Goal: Contribute content: Add original content to the website for others to see

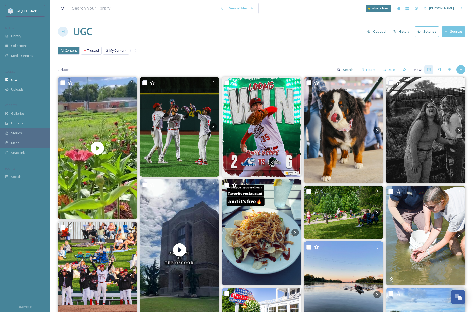
click at [464, 74] on div "7.8k posts Filters Date View:" at bounding box center [261, 69] width 407 height 10
click at [460, 72] on div "Add Post" at bounding box center [460, 69] width 9 height 9
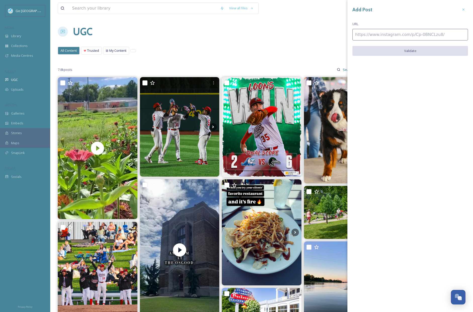
click at [386, 36] on input at bounding box center [409, 35] width 115 height 12
paste input "[URL][DOMAIN_NAME]"
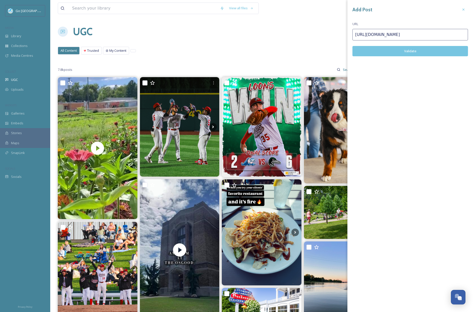
type input "[URL][DOMAIN_NAME]"
click at [411, 52] on button "Validate" at bounding box center [409, 51] width 115 height 10
click at [415, 49] on button "Add Post" at bounding box center [409, 51] width 115 height 10
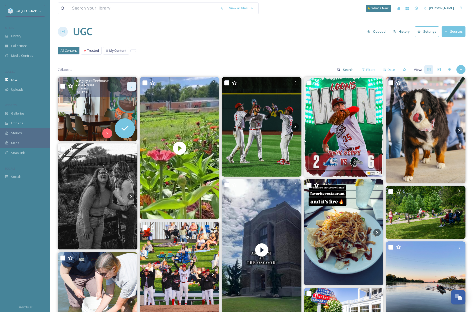
click at [130, 84] on icon at bounding box center [131, 86] width 4 height 4
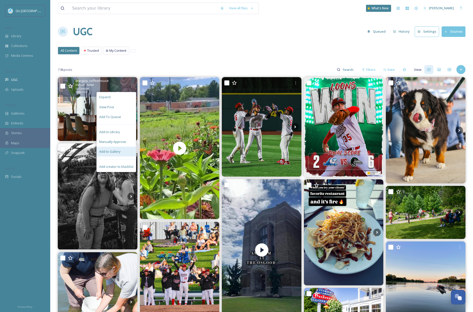
click at [121, 149] on div "Add to Gallery" at bounding box center [116, 152] width 39 height 10
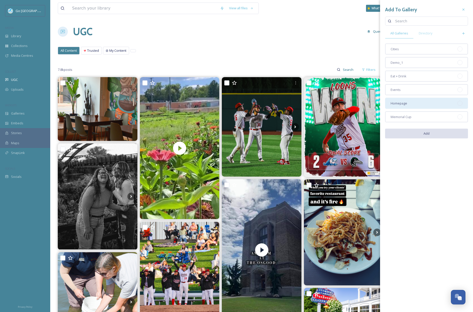
click at [406, 104] on span "Homepage" at bounding box center [398, 103] width 17 height 5
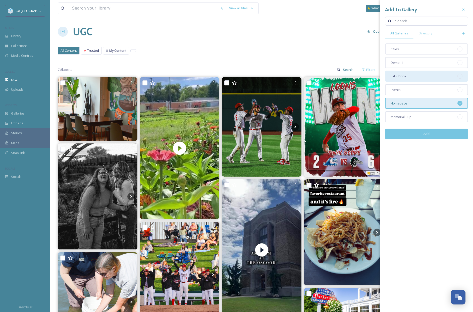
click at [407, 78] on div "Eat + Drink" at bounding box center [426, 76] width 83 height 11
click at [436, 136] on button "Add" at bounding box center [426, 133] width 83 height 10
